Goal: Find contact information: Find contact information

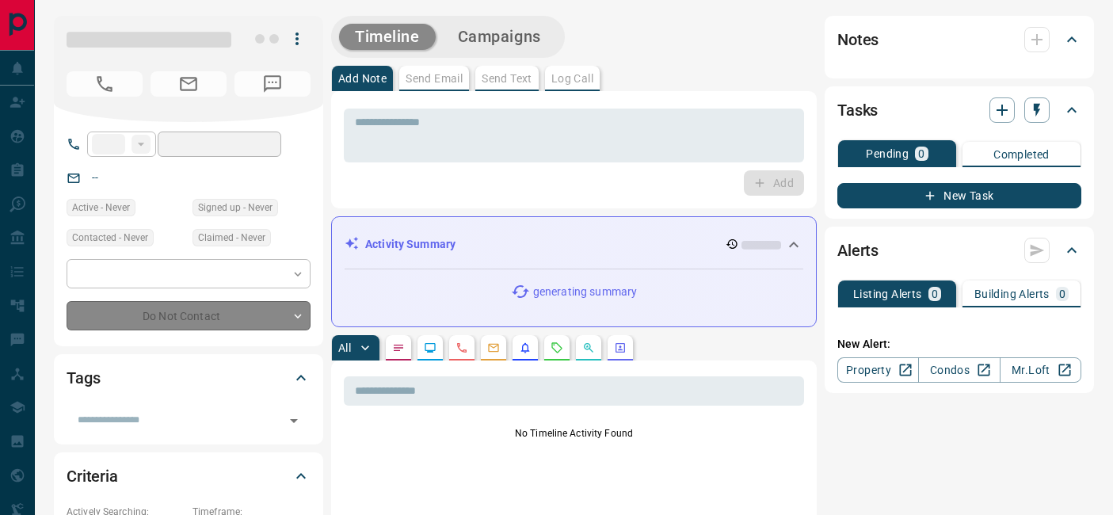
type input "**"
type input "**********"
type input "*"
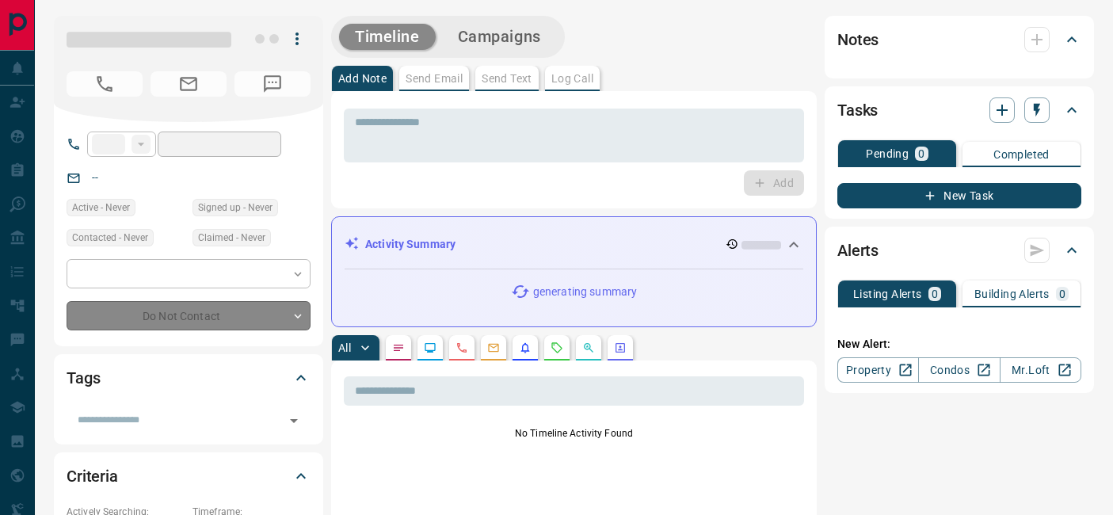
type input "**********"
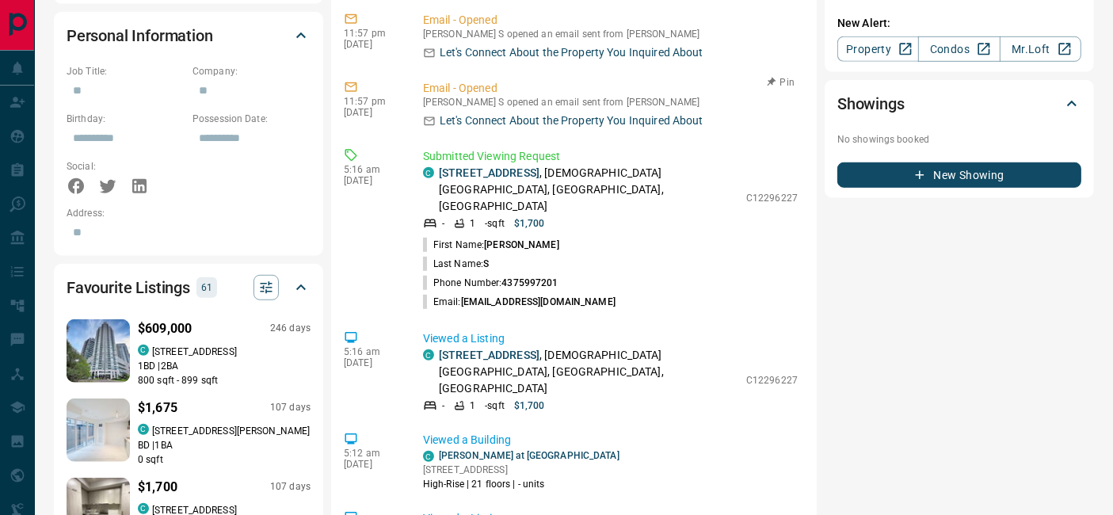
scroll to position [527, 0]
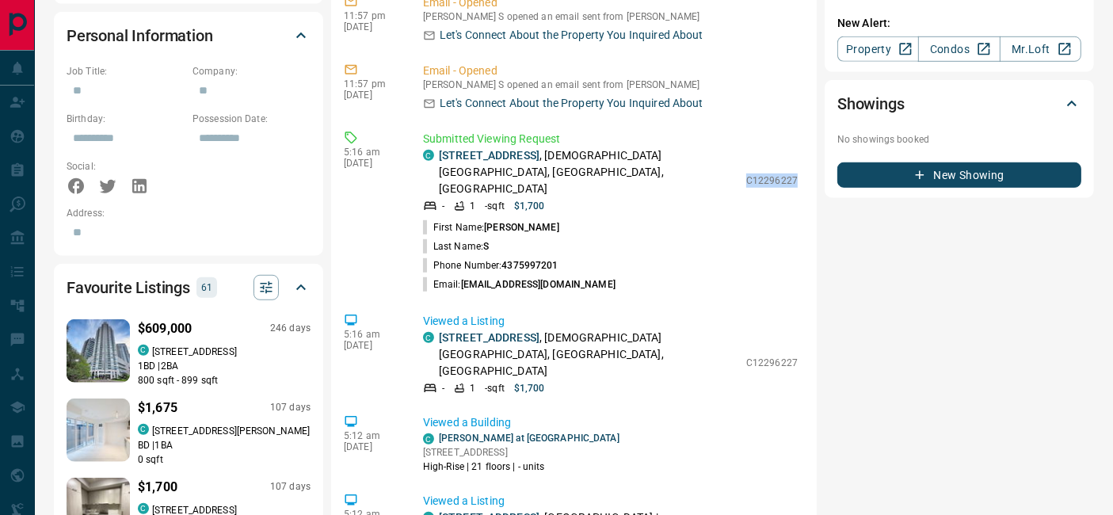
drag, startPoint x: 734, startPoint y: 120, endPoint x: 797, endPoint y: 120, distance: 62.6
click at [797, 120] on div "12:24 am [DATE] Note Action Note Added by [PERSON_NAME] No answer 12:24 am [DAT…" at bounding box center [574, 26] width 460 height 1267
copy p "C12296227"
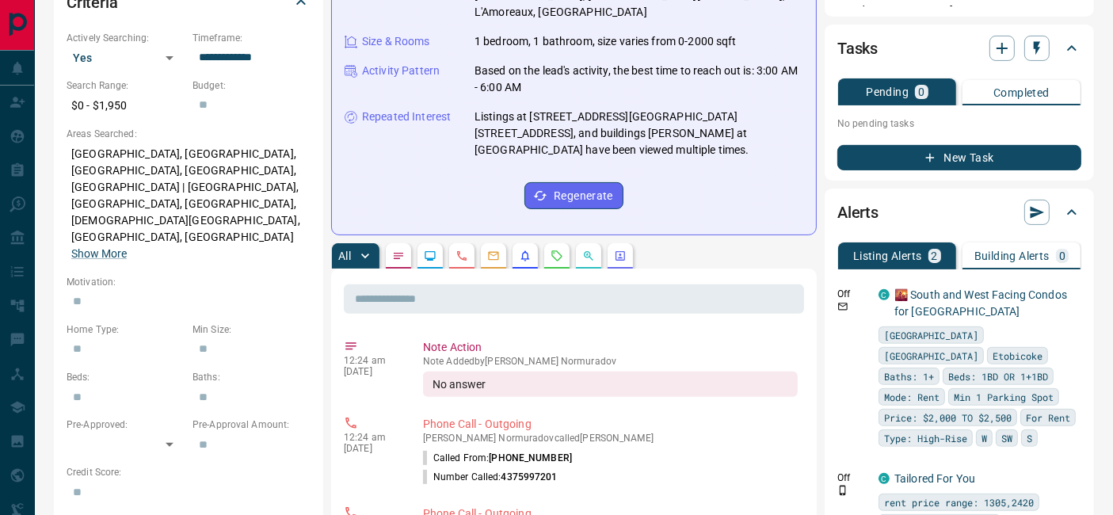
scroll to position [0, 0]
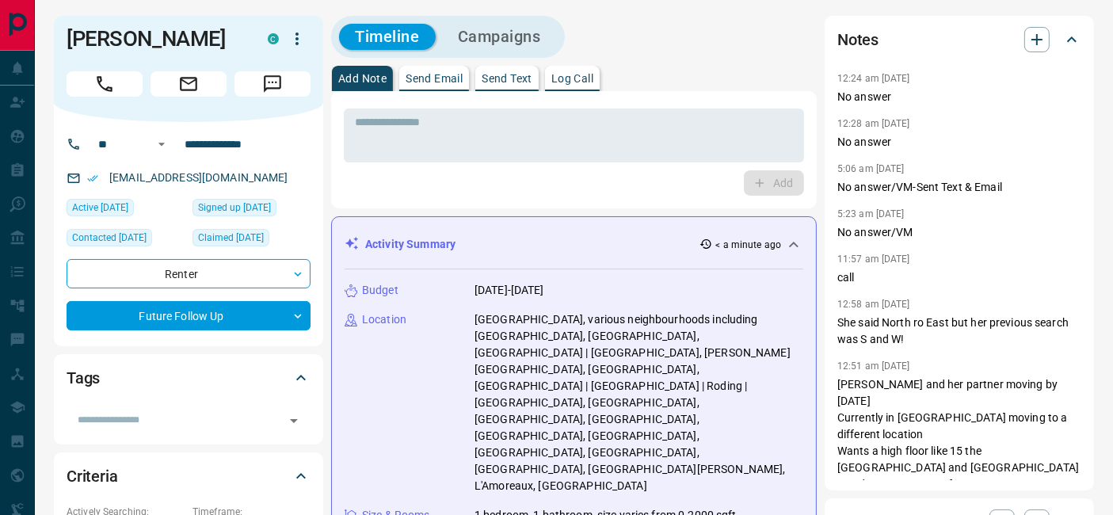
click at [108, 81] on icon "Call" at bounding box center [104, 84] width 21 height 21
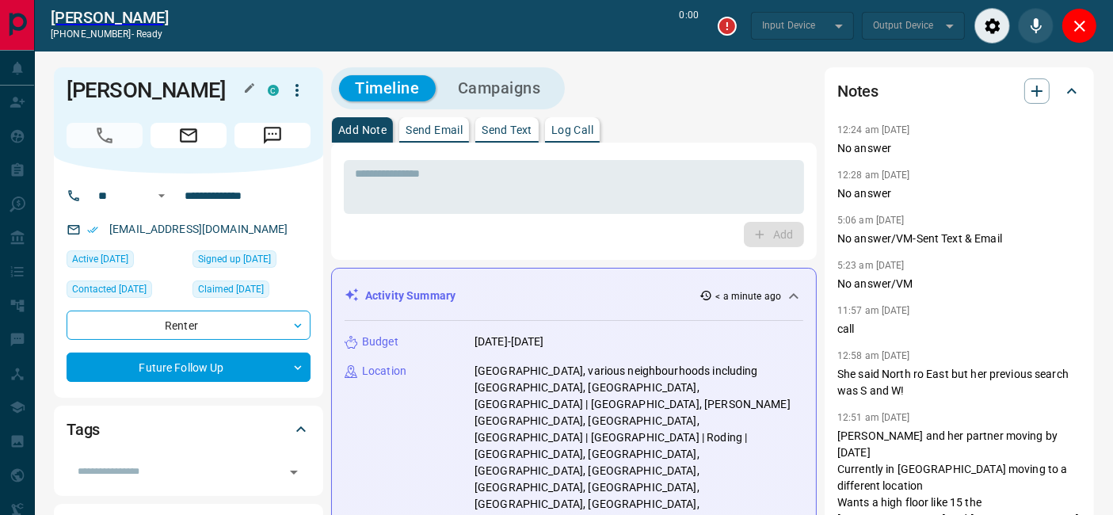
type input "*******"
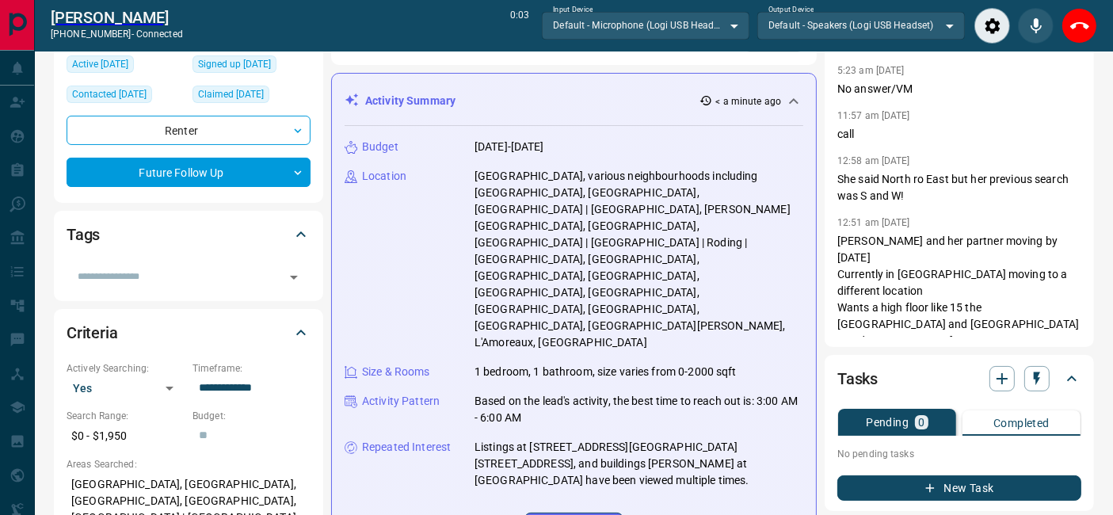
scroll to position [352, 0]
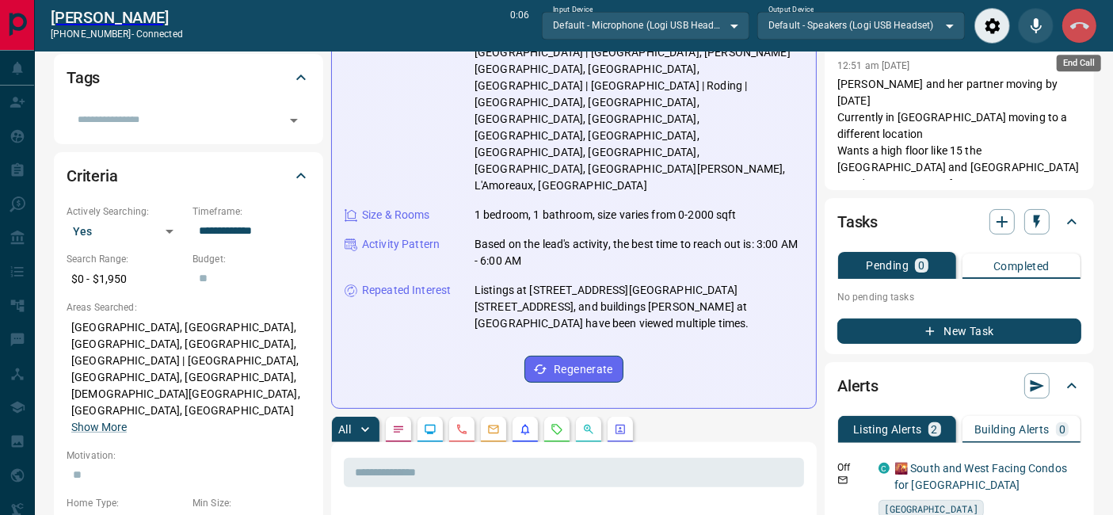
click at [1088, 32] on icon "End Call" at bounding box center [1079, 26] width 19 height 19
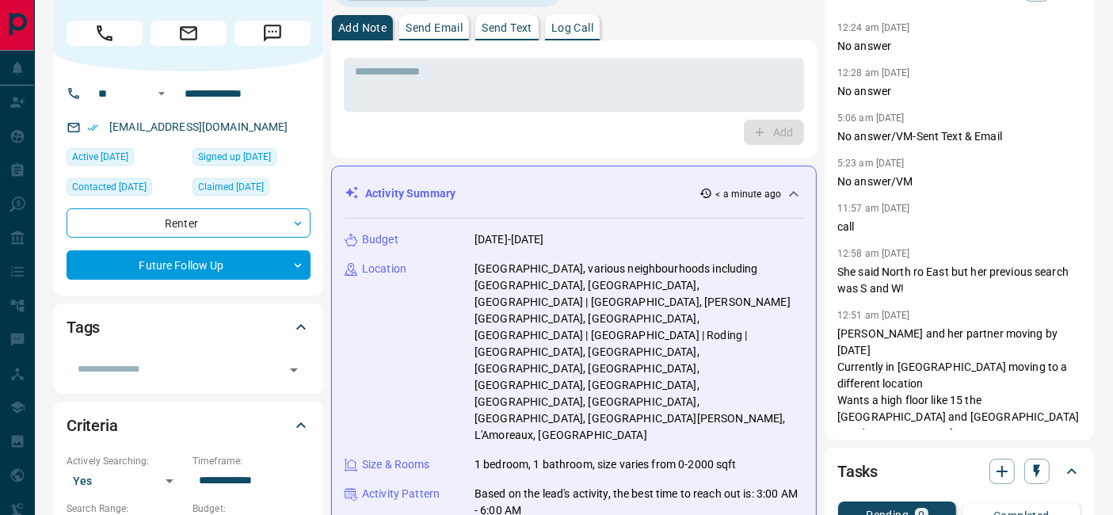
scroll to position [0, 0]
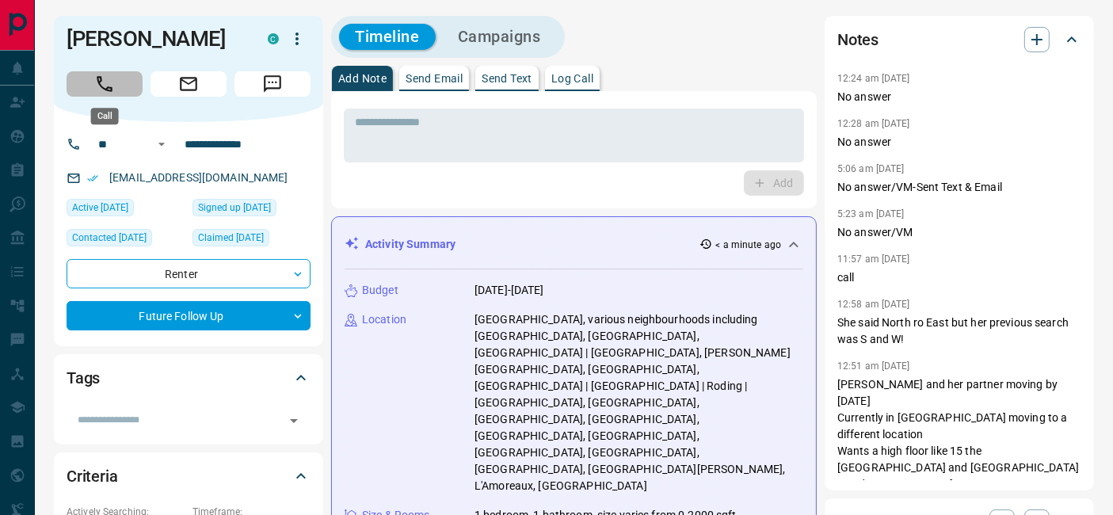
click at [127, 85] on button "Call" at bounding box center [105, 83] width 76 height 25
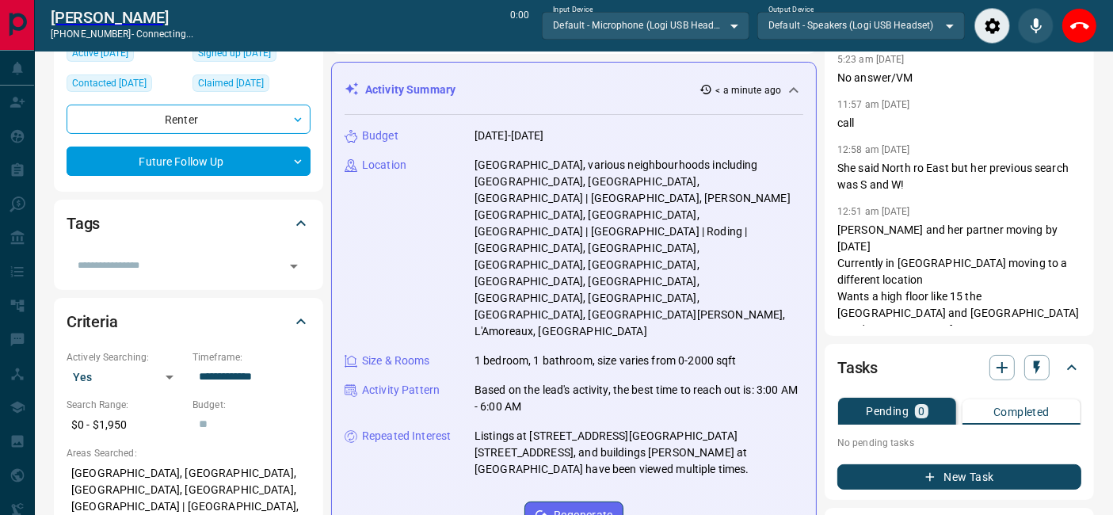
scroll to position [176, 0]
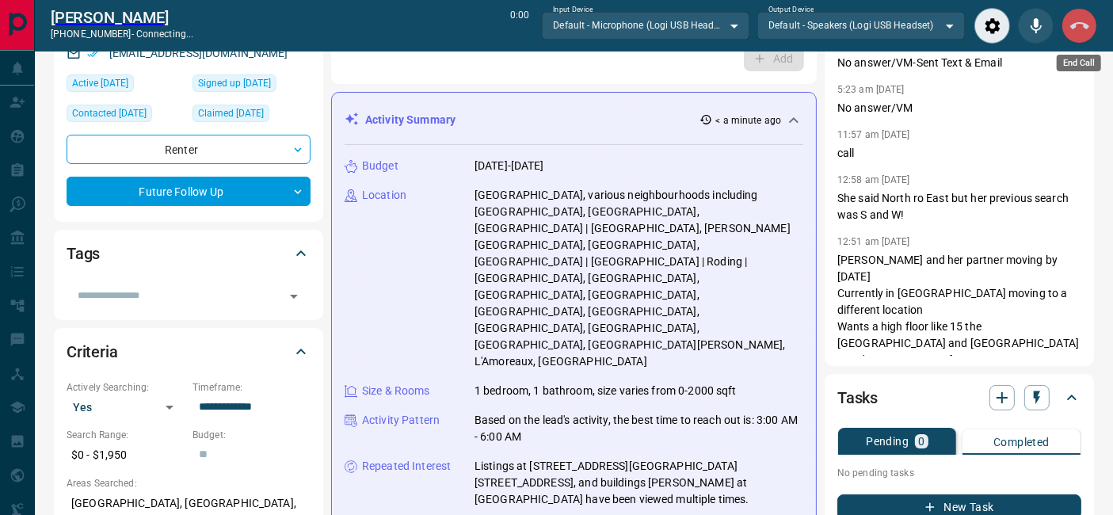
click at [1077, 25] on icon "End Call" at bounding box center [1079, 26] width 19 height 19
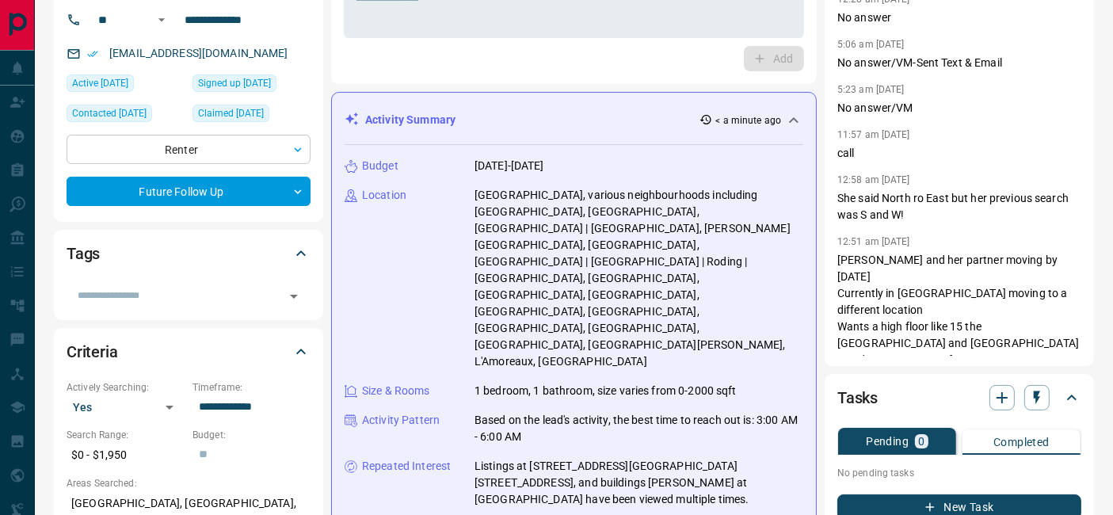
scroll to position [0, 0]
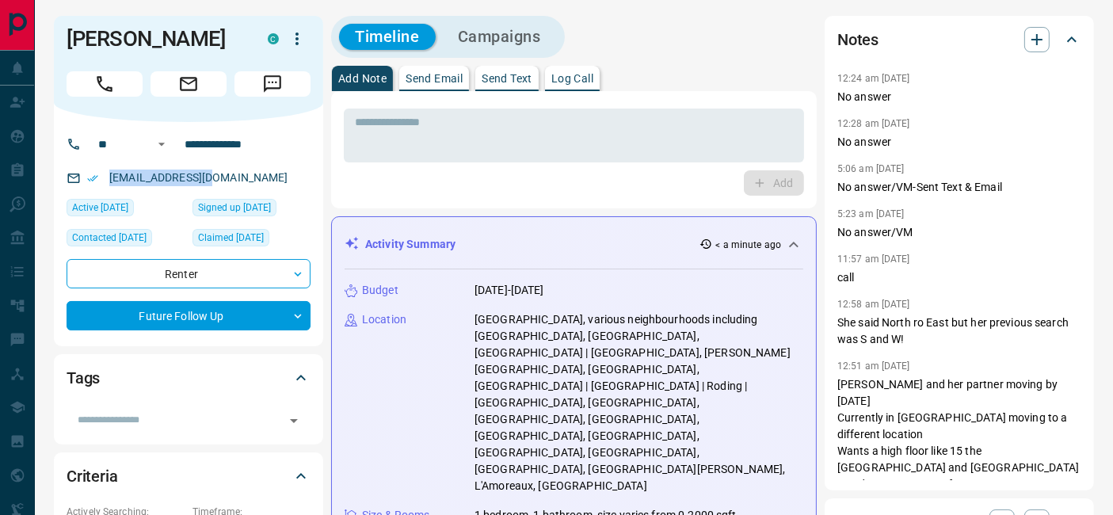
drag, startPoint x: 219, startPoint y: 171, endPoint x: 83, endPoint y: 173, distance: 136.2
click at [83, 173] on div "[EMAIL_ADDRESS][DOMAIN_NAME]" at bounding box center [189, 178] width 244 height 26
copy link "[EMAIL_ADDRESS][DOMAIN_NAME]"
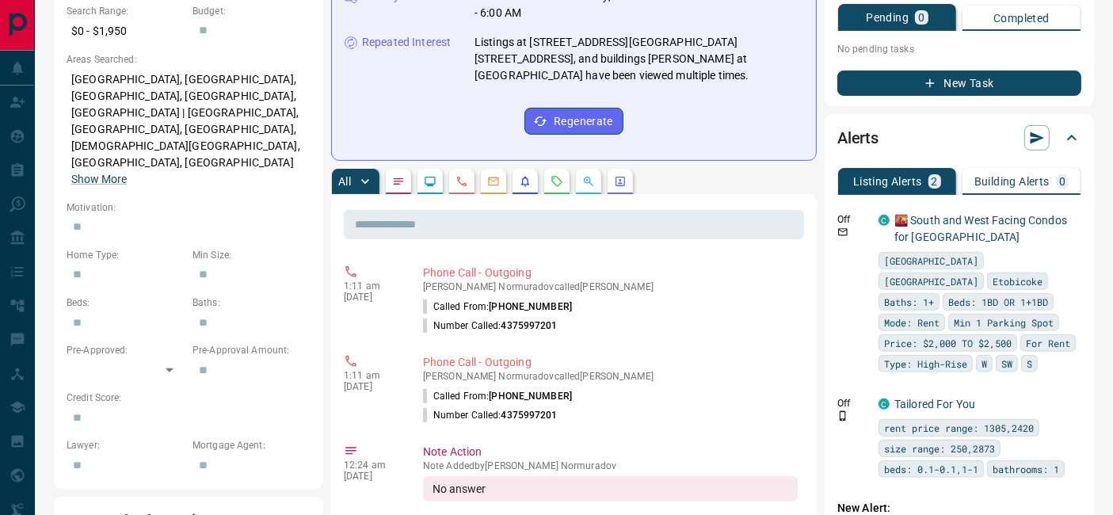
scroll to position [703, 0]
